Goal: Task Accomplishment & Management: Complete application form

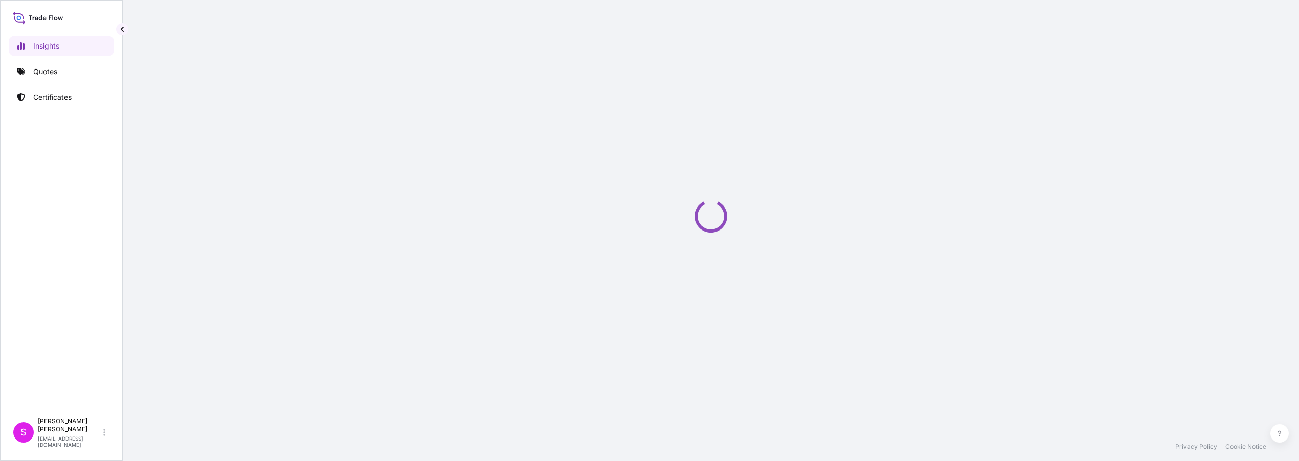
select select "2025"
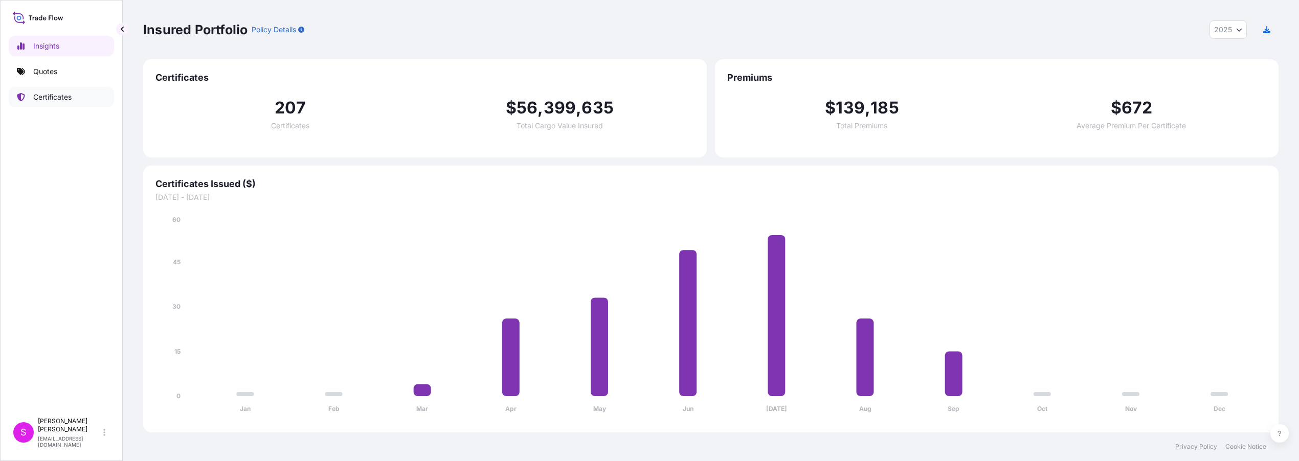
click at [44, 94] on p "Certificates" at bounding box center [52, 97] width 38 height 10
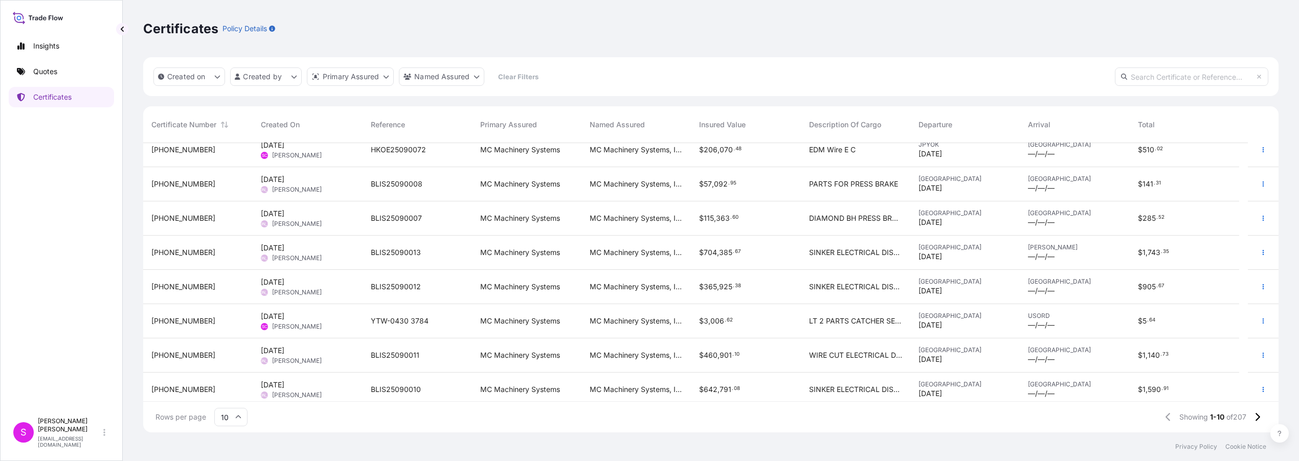
scroll to position [83, 0]
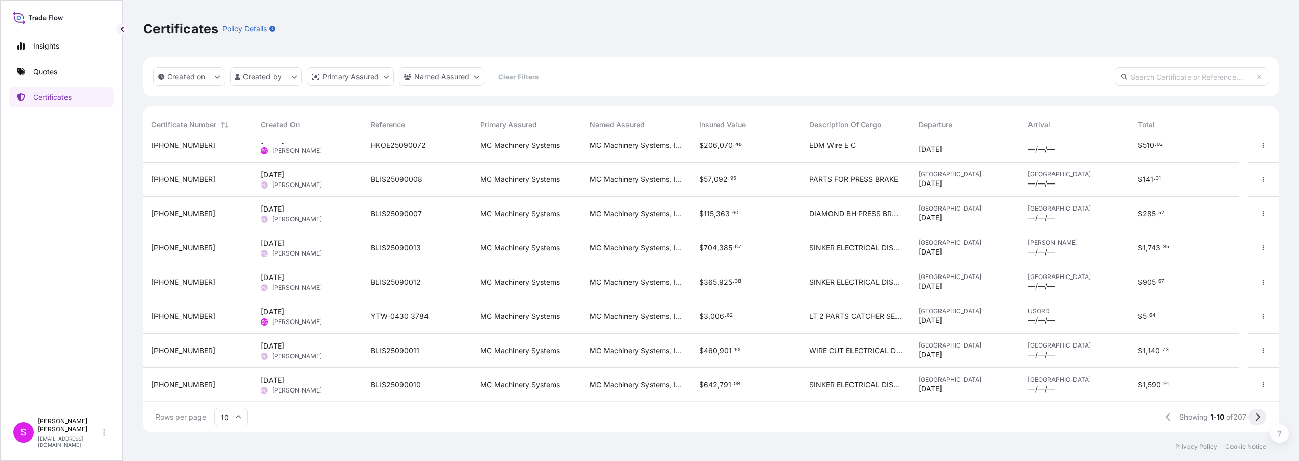
click at [1255, 418] on icon at bounding box center [1258, 417] width 6 height 9
click at [1256, 418] on icon at bounding box center [1258, 417] width 6 height 9
click at [1256, 420] on icon at bounding box center [1258, 417] width 5 height 8
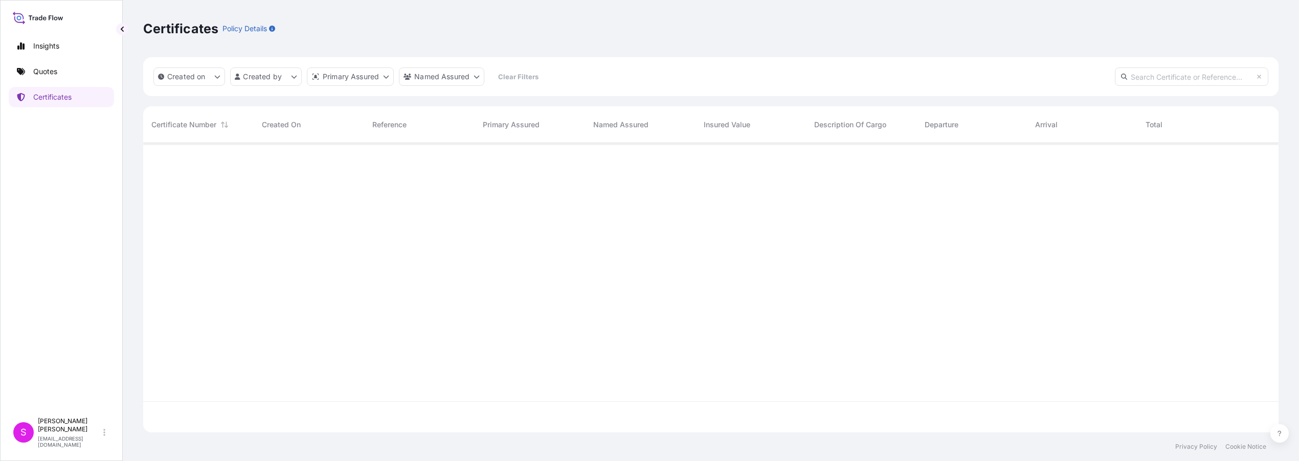
scroll to position [0, 0]
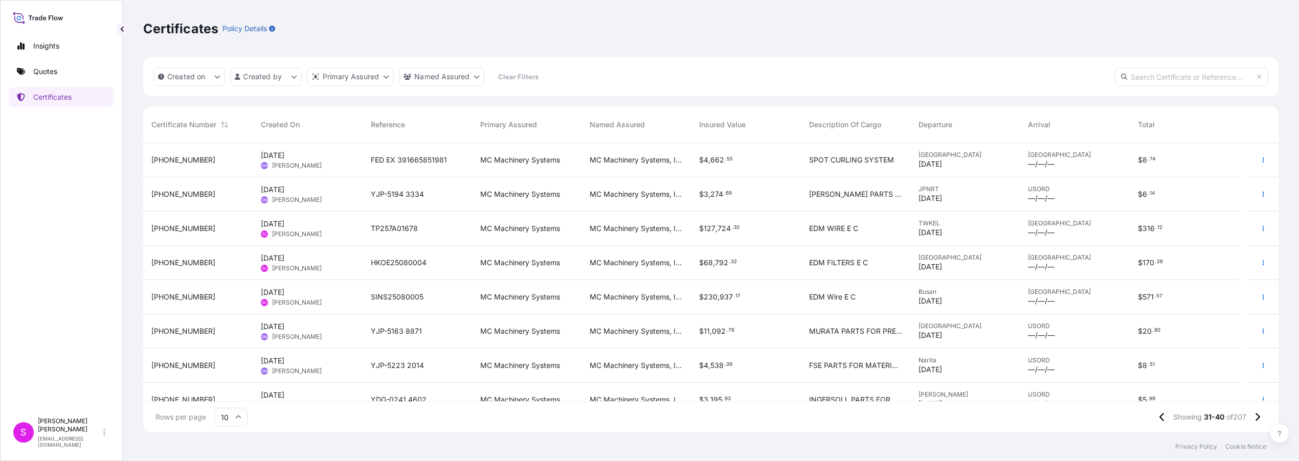
click at [400, 262] on span "HKOE25080004" at bounding box center [399, 263] width 56 height 10
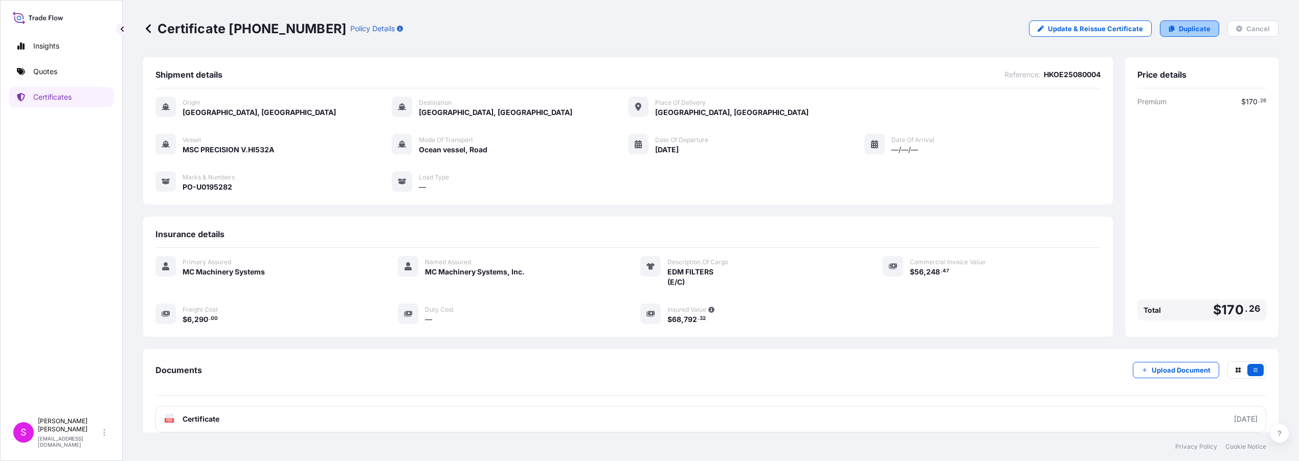
click at [1189, 28] on p "Duplicate" at bounding box center [1195, 29] width 32 height 10
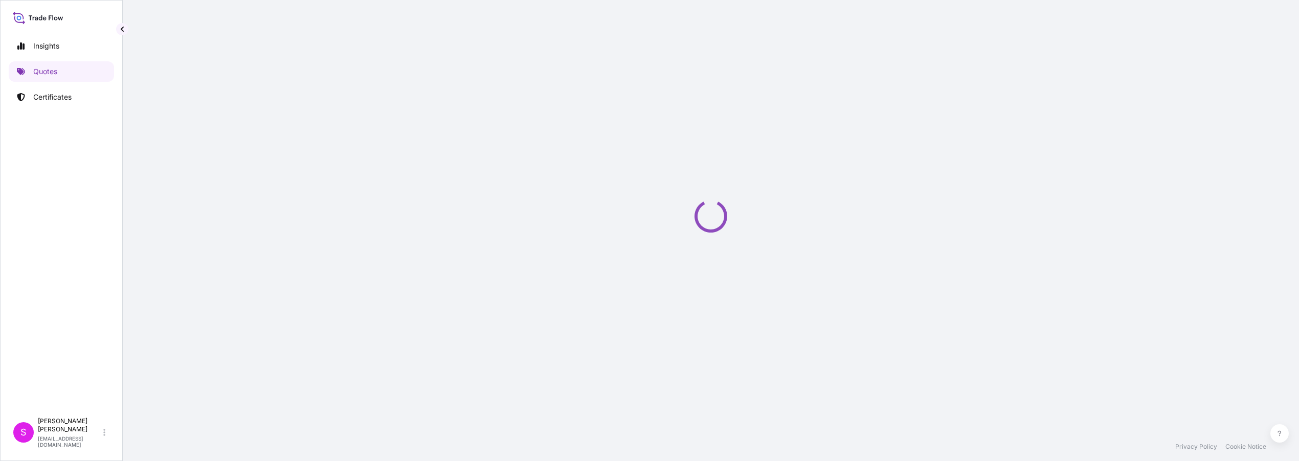
select select "Ocean Vessel"
select select "Road / [GEOGRAPHIC_DATA]"
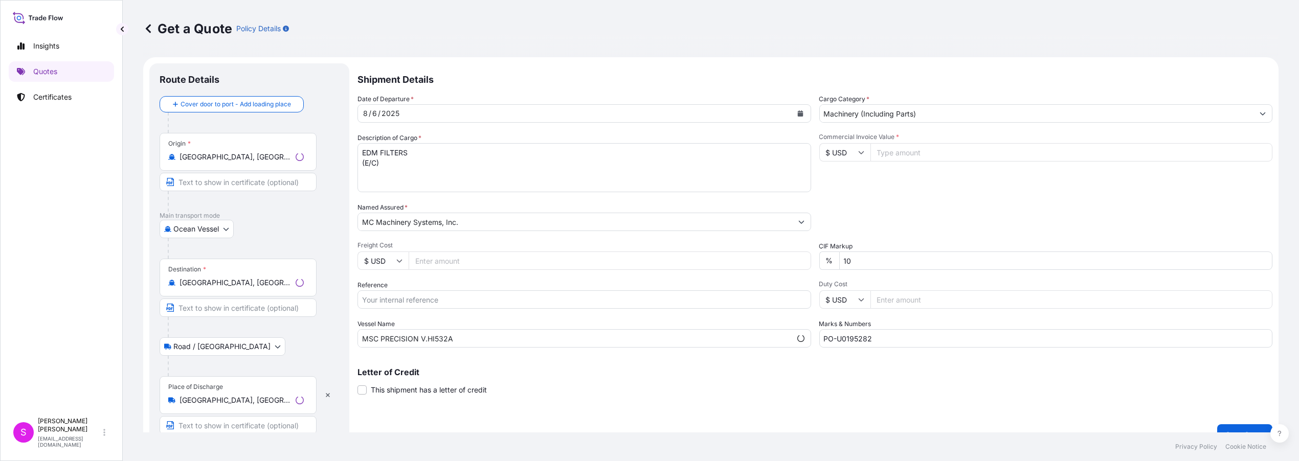
scroll to position [16, 0]
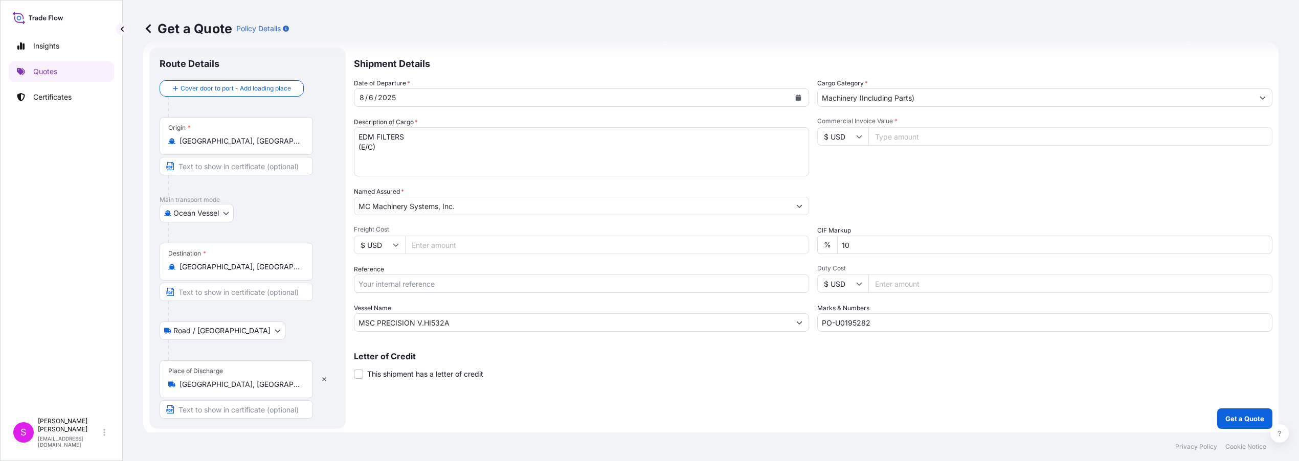
click at [431, 244] on input "Freight Cost" at bounding box center [607, 245] width 404 height 18
type input "6320.00"
click at [412, 285] on input "Reference" at bounding box center [581, 284] width 455 height 18
type input "HKOE25098221"
drag, startPoint x: 441, startPoint y: 319, endPoint x: 445, endPoint y: 323, distance: 5.8
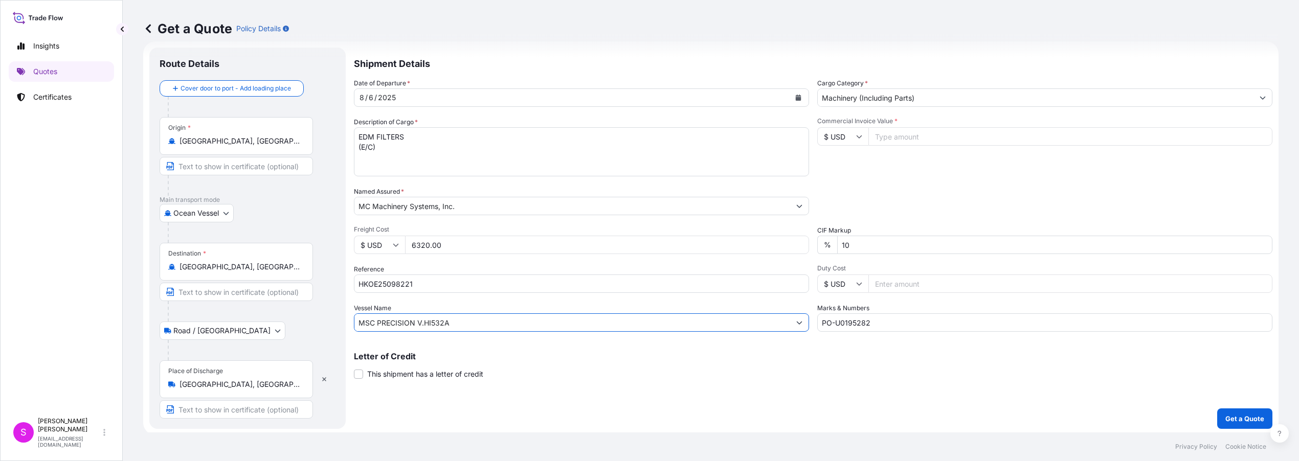
click at [442, 320] on input "MSC PRECISION V.HI532A" at bounding box center [572, 322] width 436 height 18
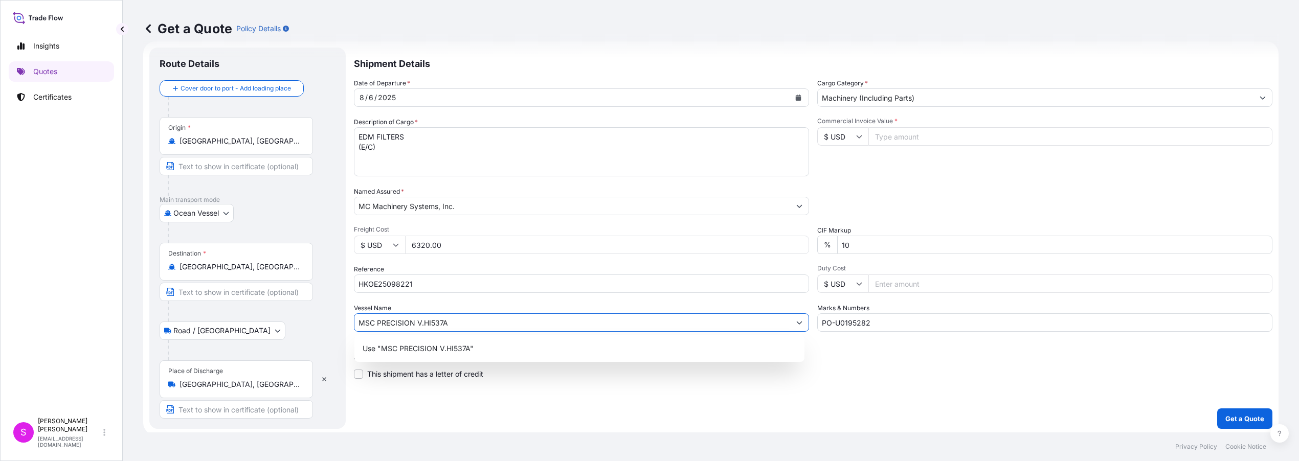
type input "MSC PRECISION V.HI537A"
click at [879, 325] on input "PO-U0195282" at bounding box center [1044, 322] width 455 height 18
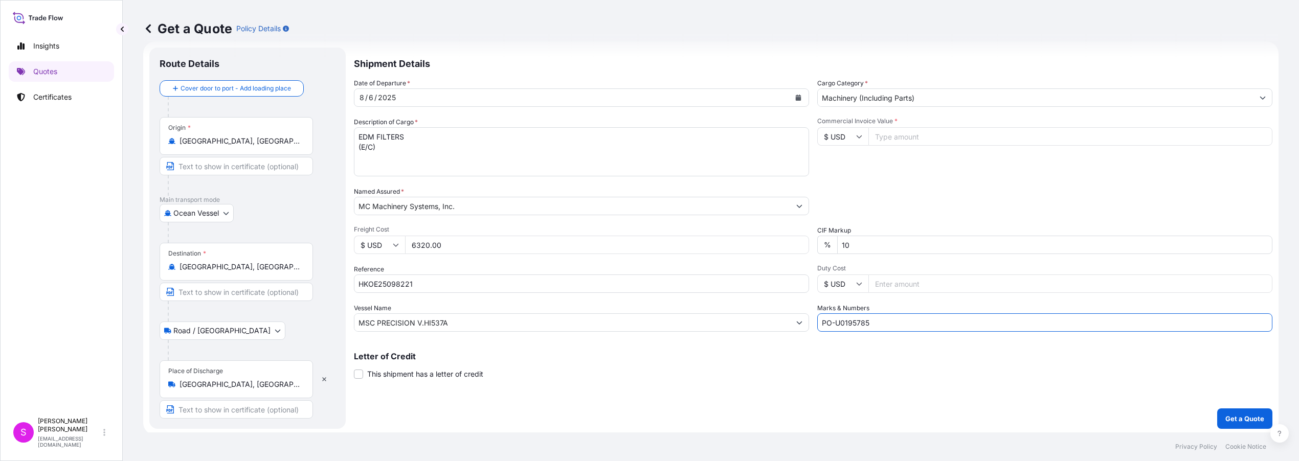
type input "PO-U0195785"
click at [796, 96] on icon "Calendar" at bounding box center [799, 98] width 6 height 6
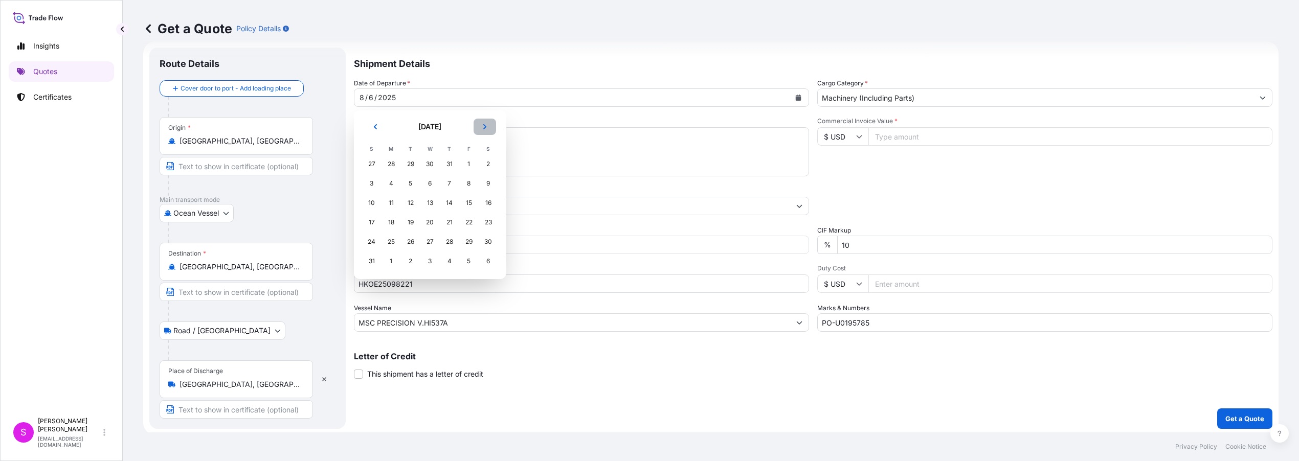
click at [487, 125] on icon "Next" at bounding box center [485, 127] width 6 height 6
click at [430, 183] on div "10" at bounding box center [430, 183] width 18 height 18
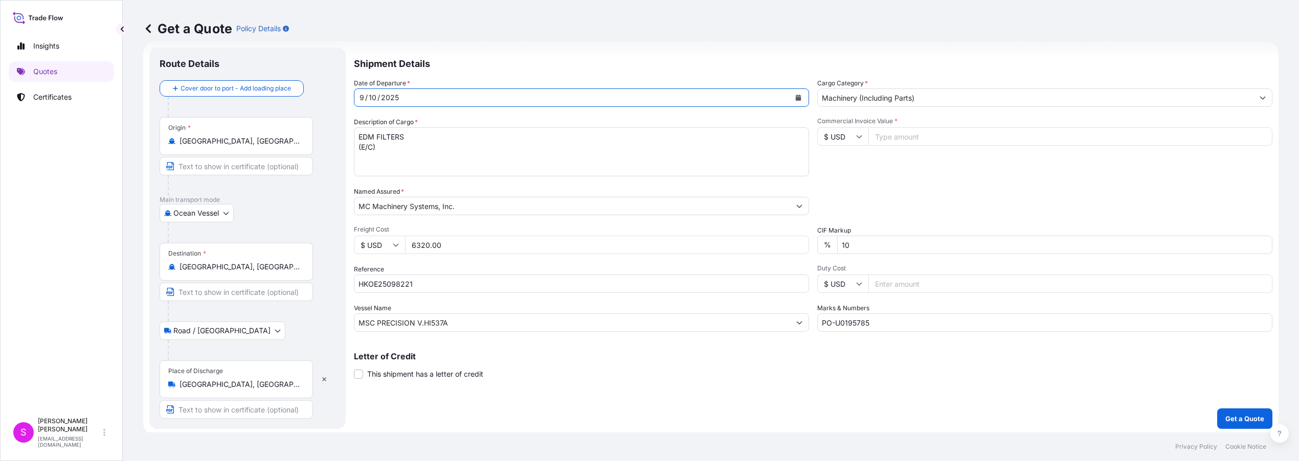
click at [895, 135] on input "Commercial Invoice Value *" at bounding box center [1070, 136] width 404 height 18
type input "56546.82"
click at [284, 257] on div "Destination * [GEOGRAPHIC_DATA], [GEOGRAPHIC_DATA], [GEOGRAPHIC_DATA]" at bounding box center [236, 262] width 153 height 38
click at [284, 262] on input "[GEOGRAPHIC_DATA], [GEOGRAPHIC_DATA], [GEOGRAPHIC_DATA]" at bounding box center [240, 267] width 121 height 10
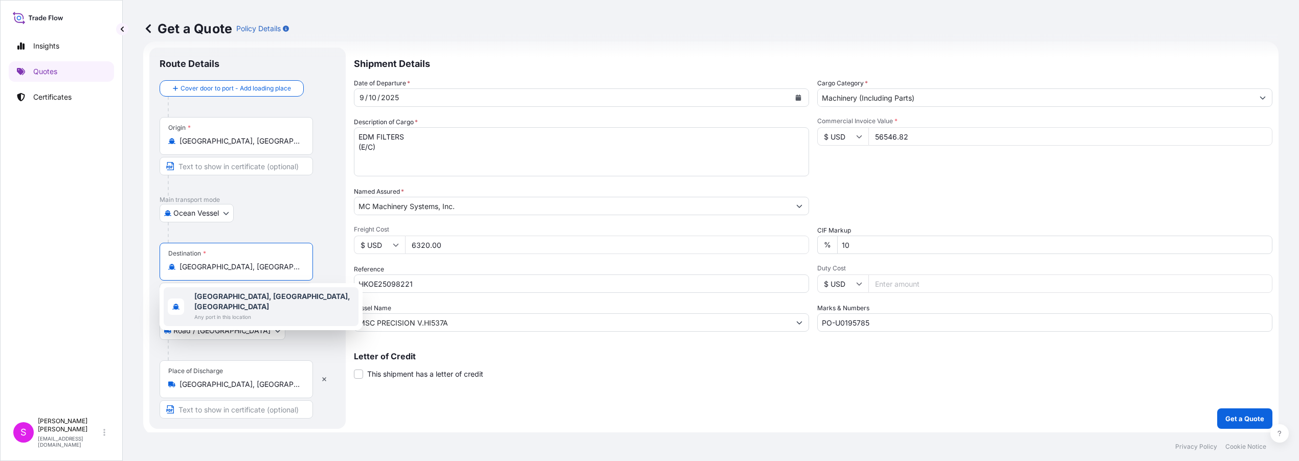
drag, startPoint x: 256, startPoint y: 267, endPoint x: 178, endPoint y: 266, distance: 77.2
click at [178, 266] on div "[GEOGRAPHIC_DATA], [GEOGRAPHIC_DATA], [GEOGRAPHIC_DATA]" at bounding box center [236, 267] width 136 height 10
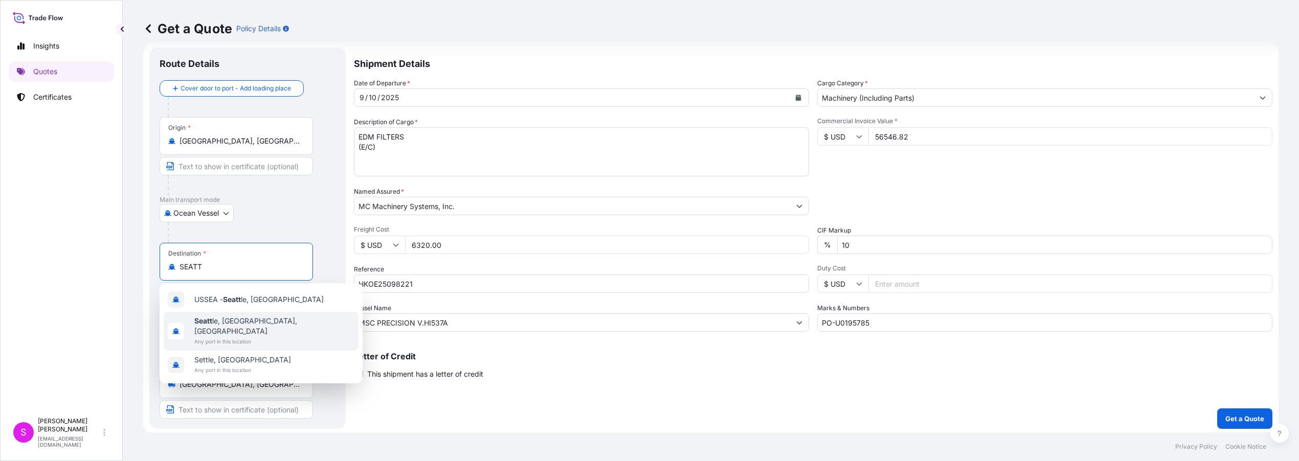
click at [228, 321] on span "Seatt le, [GEOGRAPHIC_DATA], [GEOGRAPHIC_DATA]" at bounding box center [274, 326] width 160 height 20
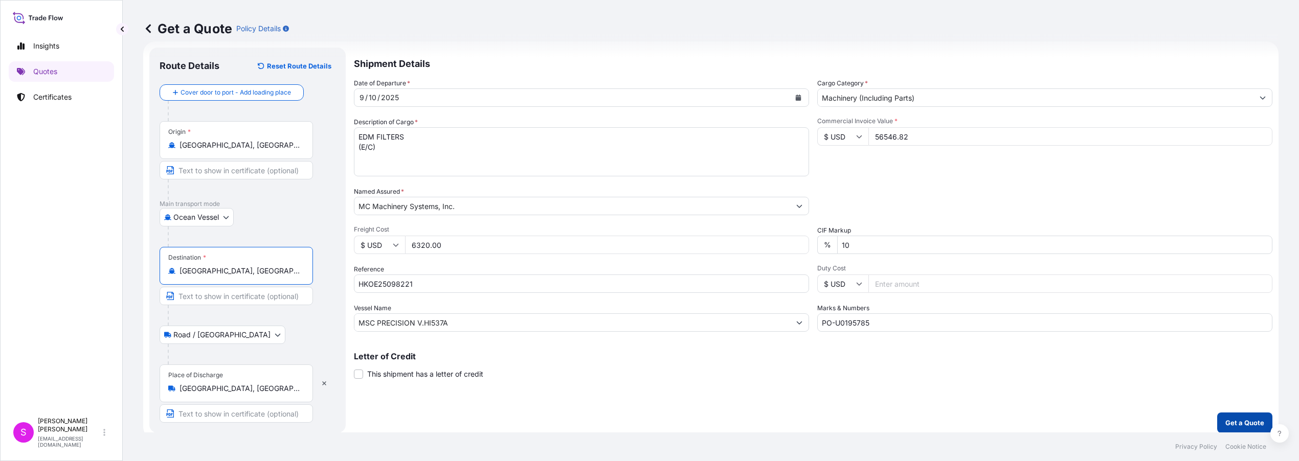
type input "[GEOGRAPHIC_DATA], [GEOGRAPHIC_DATA], [GEOGRAPHIC_DATA]"
click at [1229, 419] on p "Get a Quote" at bounding box center [1244, 423] width 39 height 10
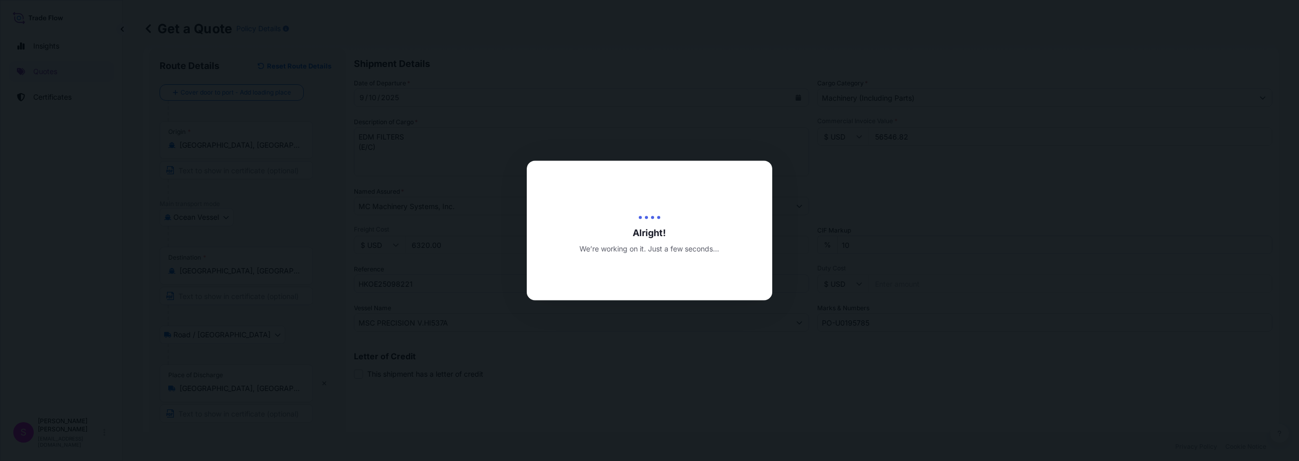
type input "[DATE]"
select select "Ocean Vessel"
select select "Road / [GEOGRAPHIC_DATA]"
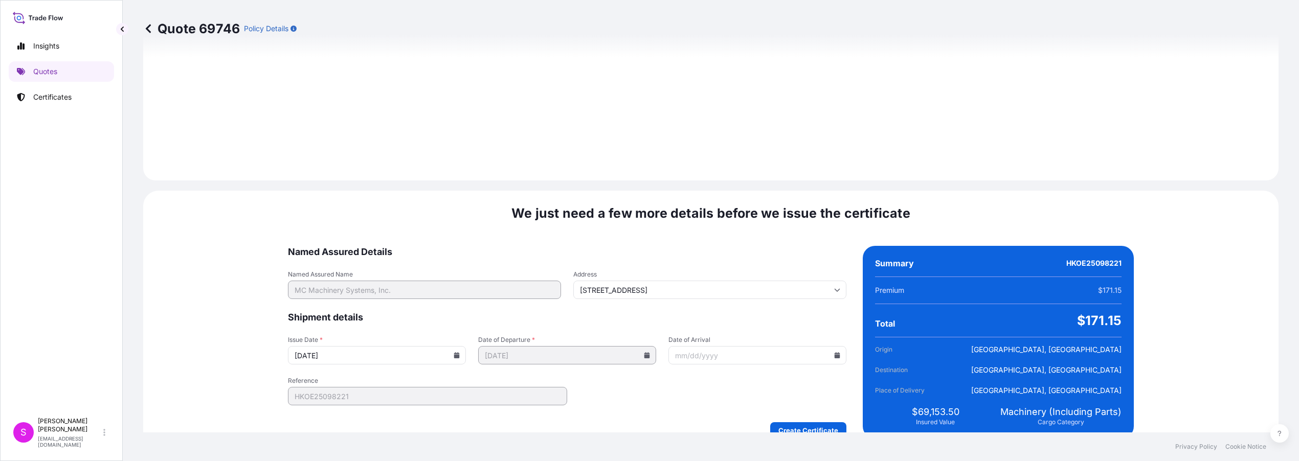
scroll to position [1214, 0]
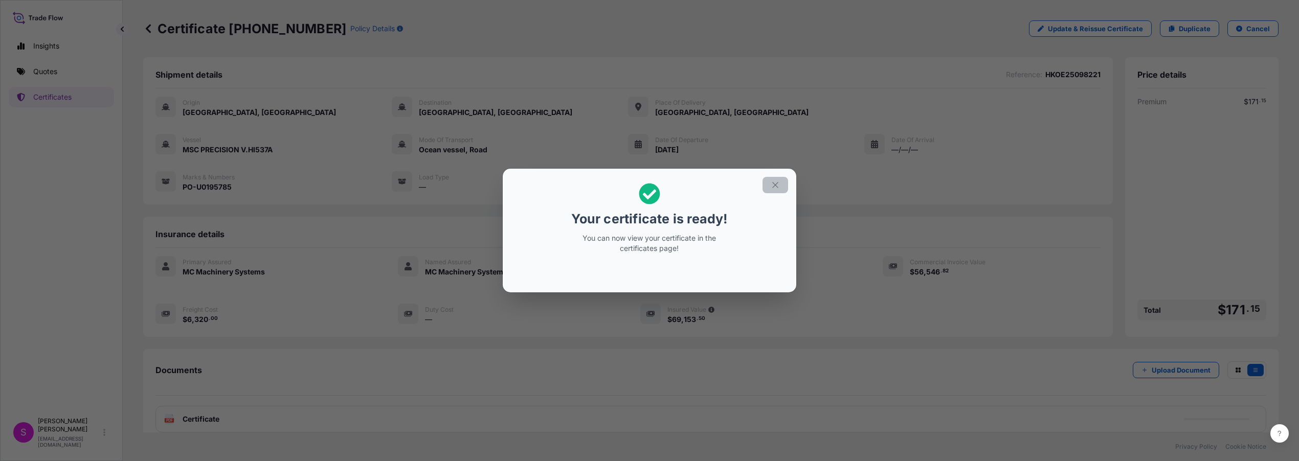
click at [777, 184] on icon "button" at bounding box center [775, 185] width 9 height 9
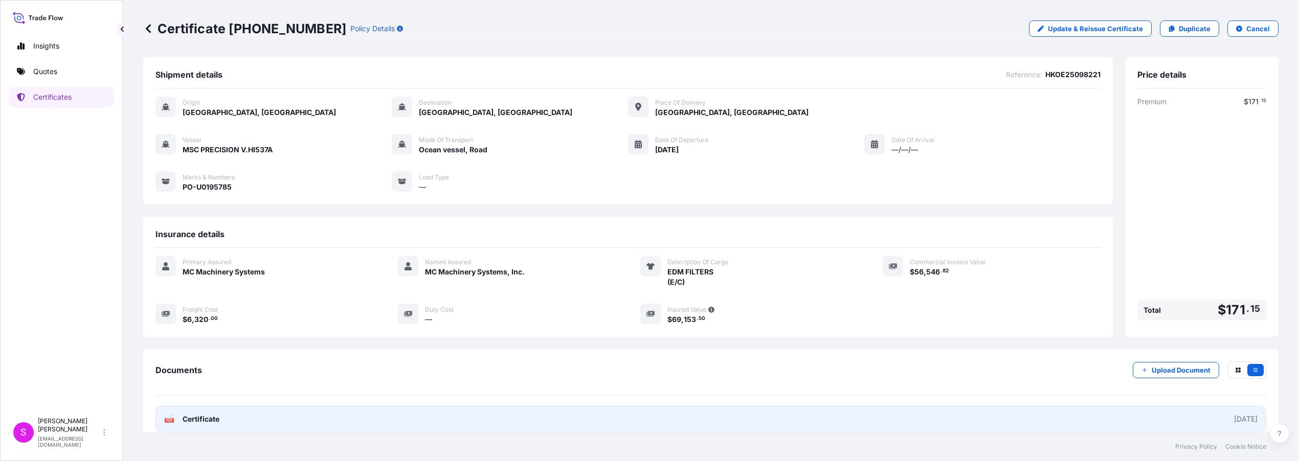
click at [200, 419] on span "Certificate" at bounding box center [201, 419] width 37 height 10
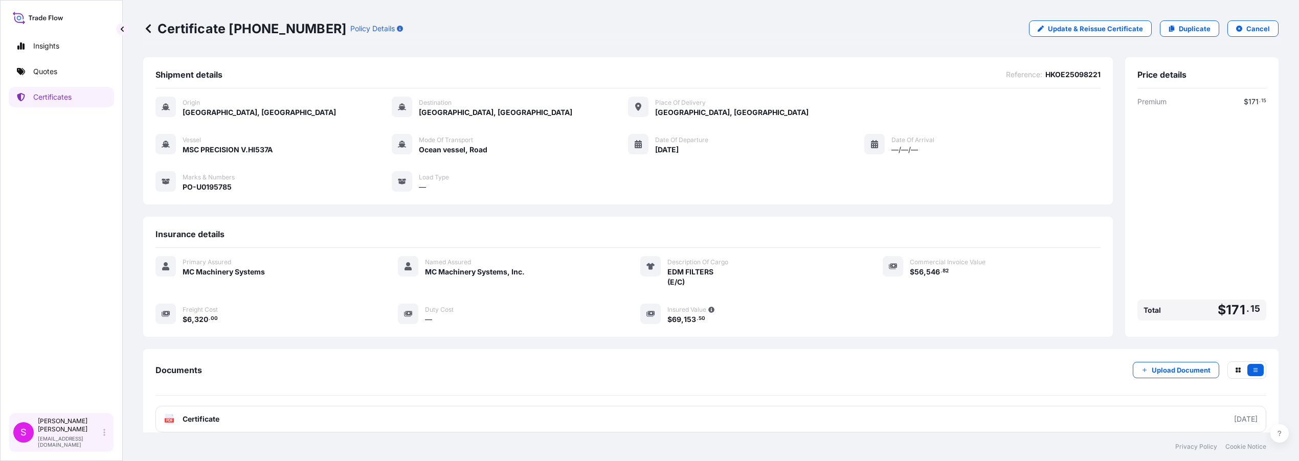
click at [18, 434] on div "S" at bounding box center [23, 432] width 20 height 20
